Goal: Find specific page/section: Find specific page/section

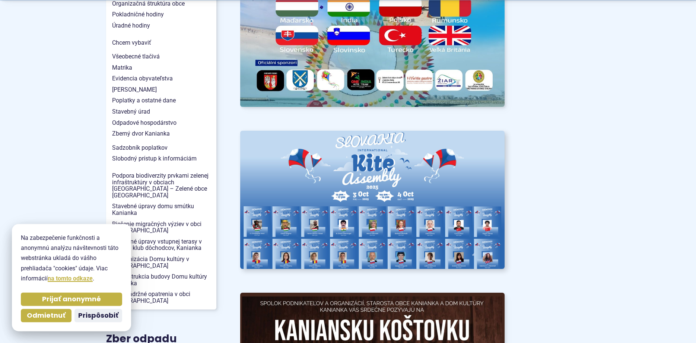
scroll to position [722, 0]
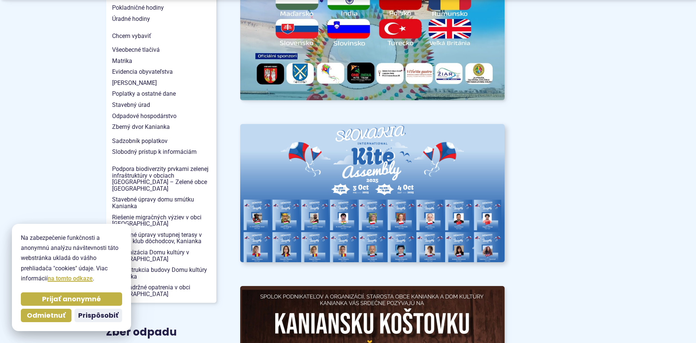
click at [381, 197] on img at bounding box center [372, 193] width 291 height 152
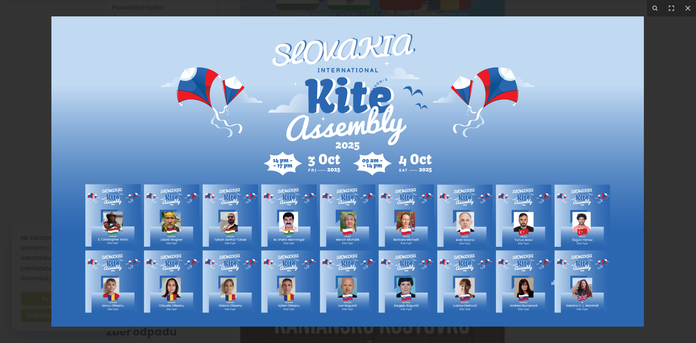
click at [671, 125] on div at bounding box center [348, 171] width 696 height 343
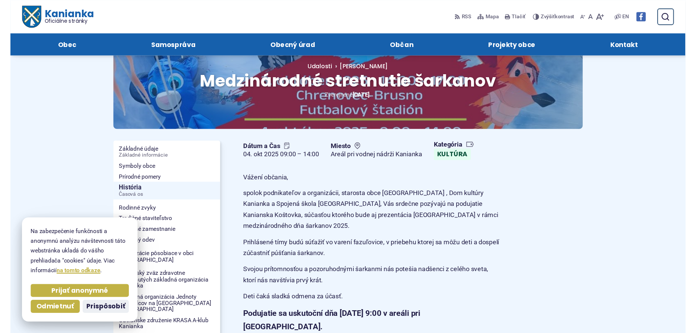
scroll to position [0, 0]
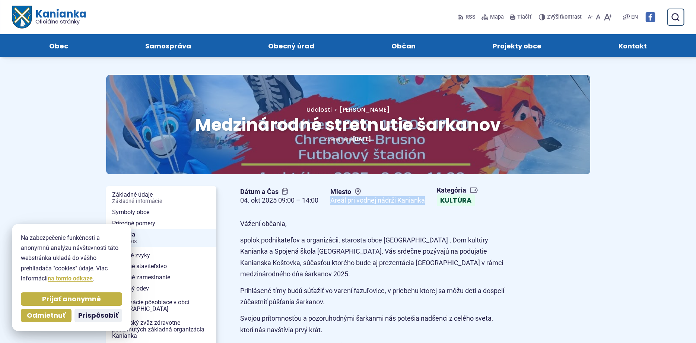
drag, startPoint x: 333, startPoint y: 202, endPoint x: 431, endPoint y: 202, distance: 97.6
click at [431, 202] on div "Dátum a Čas [DATE] 09:00 – 14:00 Miesto Areál pri vodnej nádrži Kanianka Kategó…" at bounding box center [372, 196] width 276 height 26
copy figcaption "Areál pri vodnej nádrži Kanianka"
click at [642, 51] on span "Kontakt" at bounding box center [633, 45] width 28 height 23
click at [77, 296] on span "Prijať anonymné" at bounding box center [71, 299] width 59 height 9
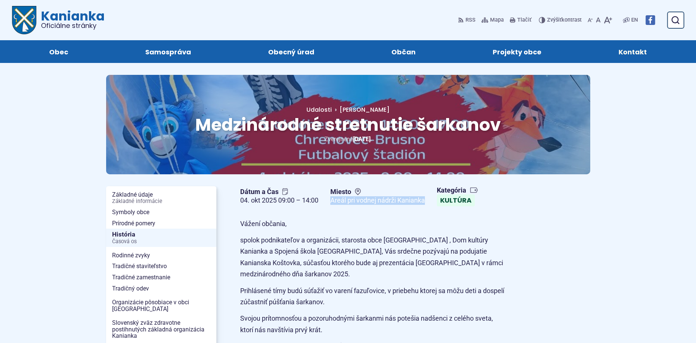
click at [620, 54] on span "Kontakt" at bounding box center [633, 51] width 28 height 23
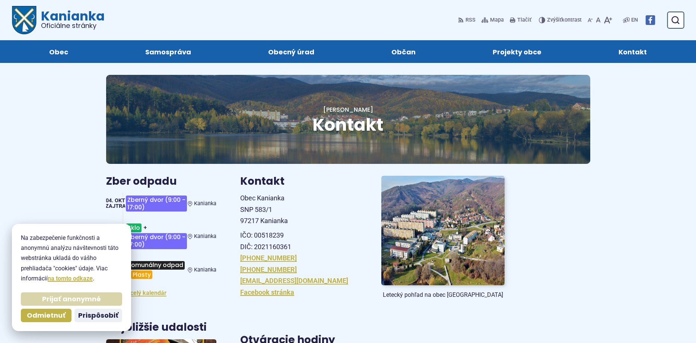
click at [76, 303] on span "Prijať anonymné" at bounding box center [71, 299] width 59 height 9
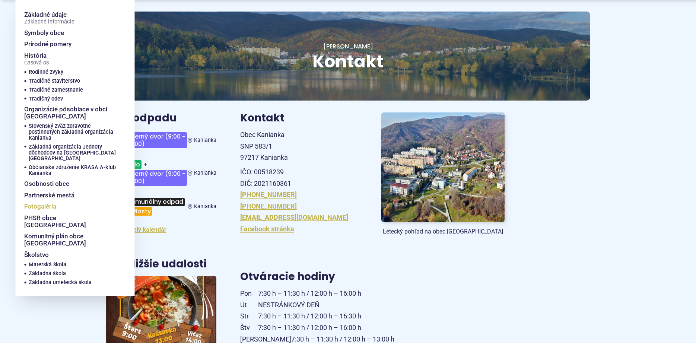
scroll to position [76, 0]
